Goal: Transaction & Acquisition: Obtain resource

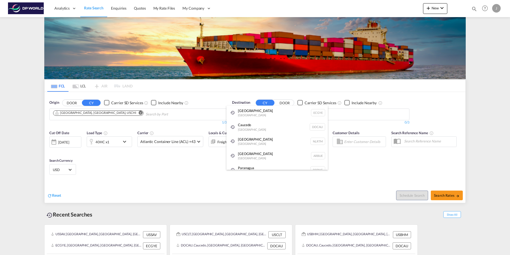
scroll to position [13, 0]
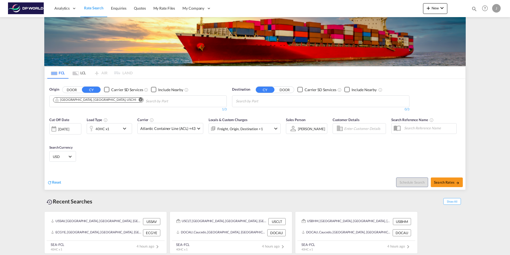
click at [139, 99] on md-icon "Remove" at bounding box center [141, 99] width 4 height 4
click at [76, 101] on body "Analytics Dashboard Rate Search Enquiries Quotes My Rate Files My Company" at bounding box center [255, 127] width 510 height 255
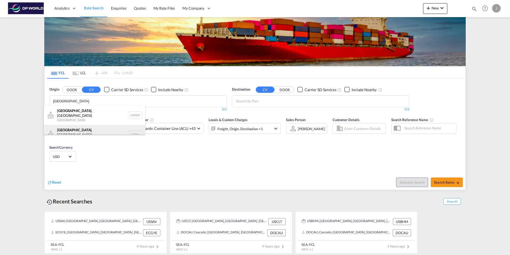
type input "Nashville"
click at [65, 129] on div "Nashville , TN United States USBNA" at bounding box center [94, 134] width 101 height 19
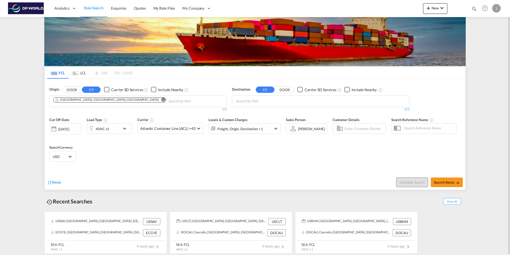
click at [248, 100] on body "Analytics Dashboard Rate Search Enquiries Quotes My Rate Files My Company" at bounding box center [255, 127] width 510 height 255
type input "Posorja"
click at [248, 112] on div "Posorja Ecuador ECPSJ" at bounding box center [277, 113] width 101 height 16
click at [53, 128] on div at bounding box center [54, 128] width 9 height 11
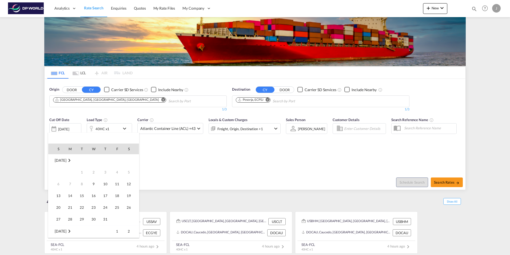
scroll to position [212, 0]
click at [120, 186] on span "17" at bounding box center [117, 183] width 11 height 11
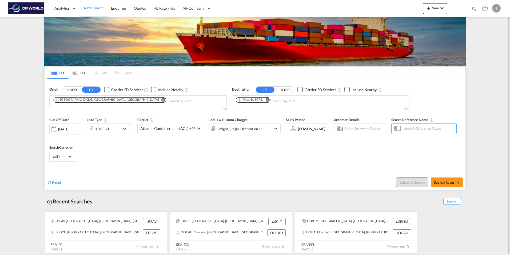
click at [125, 127] on md-icon "icon-chevron-down" at bounding box center [125, 128] width 9 height 6
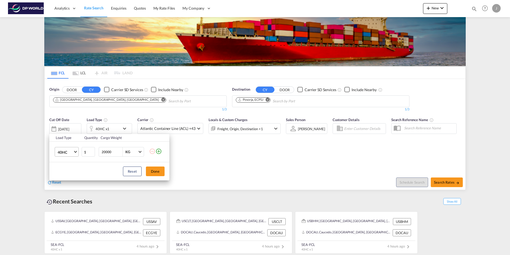
click at [72, 150] on span "40HC" at bounding box center [65, 152] width 15 height 5
click at [66, 127] on div "20GP" at bounding box center [62, 126] width 9 height 5
click at [154, 172] on button "Done" at bounding box center [155, 171] width 19 height 10
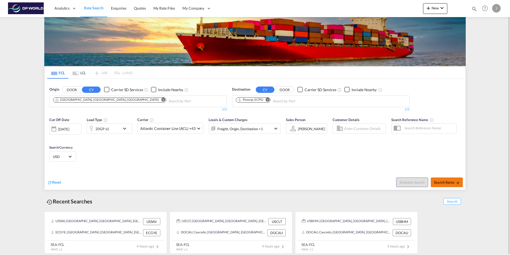
click at [442, 182] on span "Search Rates" at bounding box center [447, 182] width 26 height 4
type input "USBNA to ECPSJ / 17 Oct 2025"
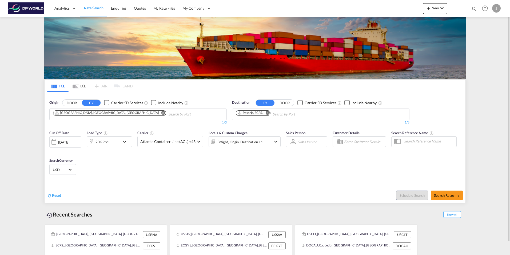
click at [162, 113] on md-icon "Remove" at bounding box center [164, 113] width 4 height 4
click at [60, 114] on body "Analytics Dashboard Rate Search Enquiries Quotes My Rate Files My Company" at bounding box center [255, 127] width 510 height 255
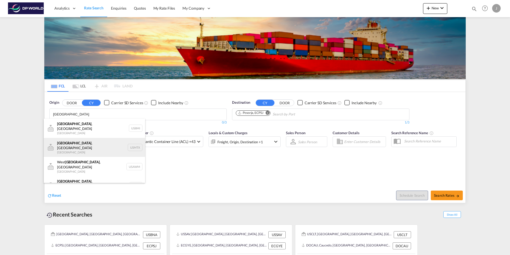
scroll to position [16, 0]
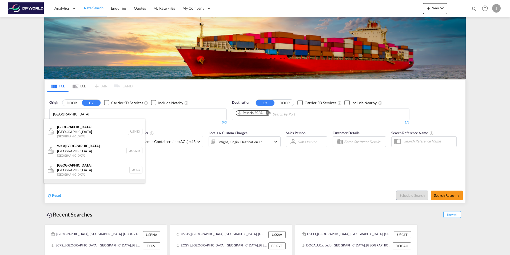
type input "[GEOGRAPHIC_DATA]"
click at [61, 179] on div "[GEOGRAPHIC_DATA] , [GEOGRAPHIC_DATA] [GEOGRAPHIC_DATA] USMEM" at bounding box center [94, 188] width 101 height 19
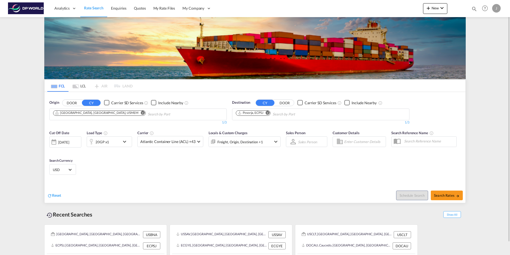
scroll to position [8, 0]
click at [448, 196] on span "Search Rates" at bounding box center [447, 195] width 26 height 4
type input "USMEM to ECPSJ / [DATE]"
